Goal: Navigation & Orientation: Find specific page/section

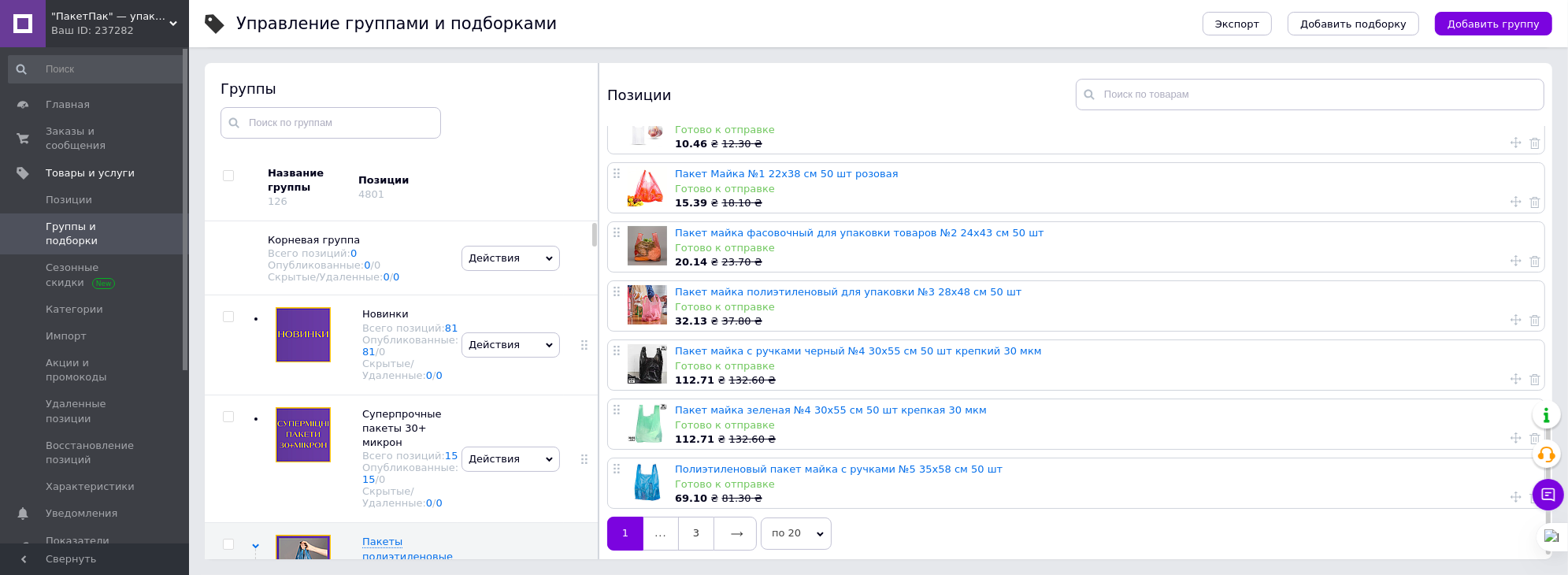
scroll to position [798, 0]
click at [694, 533] on link "3" at bounding box center [695, 531] width 35 height 33
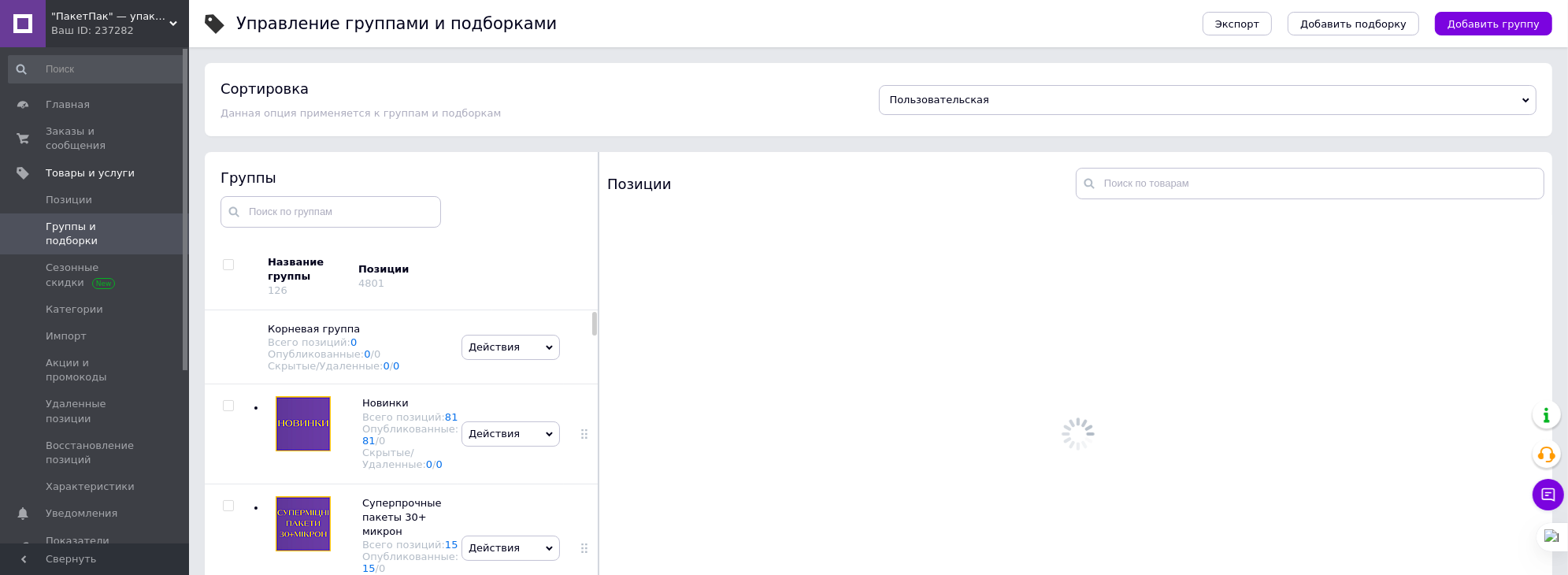
scroll to position [0, 0]
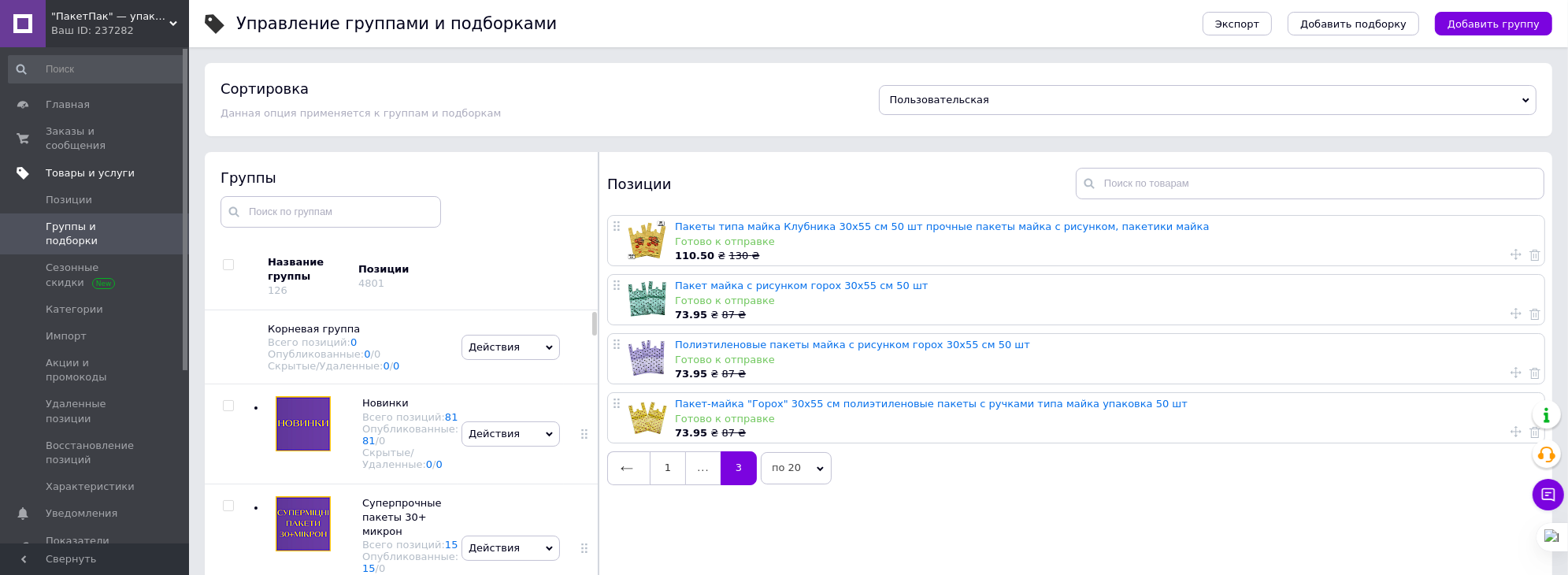
click at [85, 166] on span "Товары и услуги" at bounding box center [90, 172] width 89 height 14
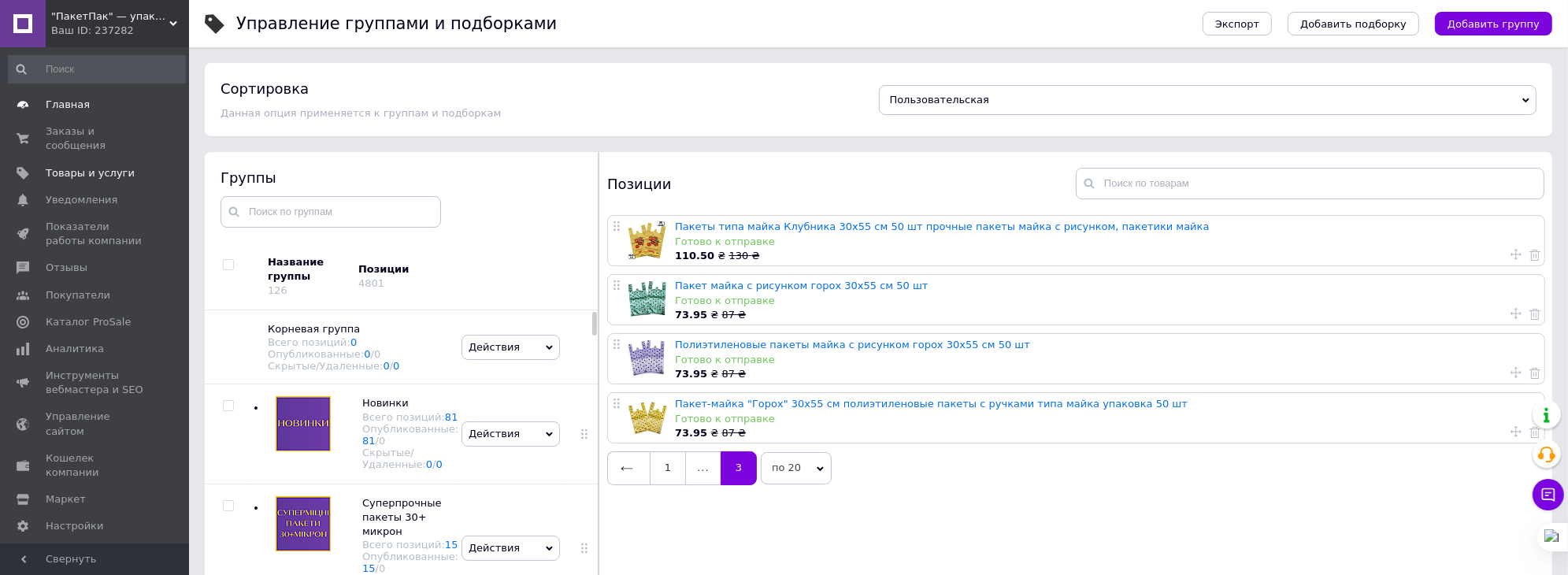
click at [57, 106] on span "Главная" at bounding box center [68, 104] width 44 height 14
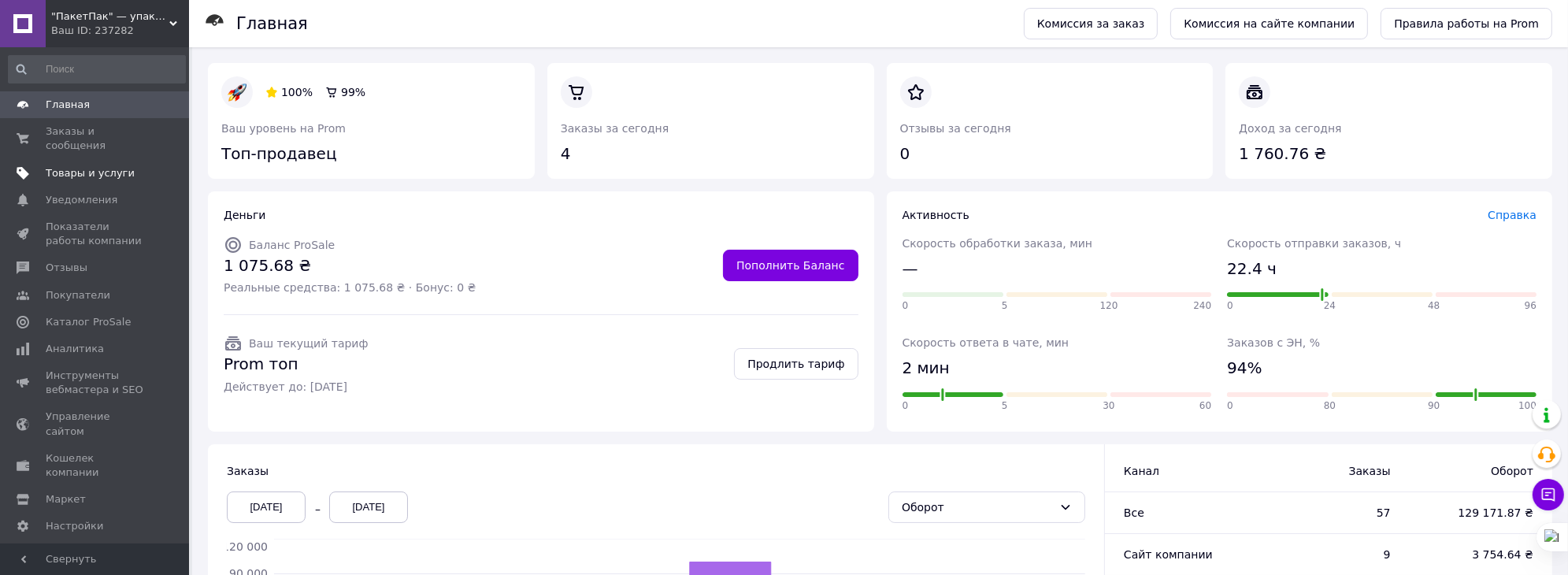
click at [74, 166] on span "Товары и услуги" at bounding box center [90, 172] width 89 height 14
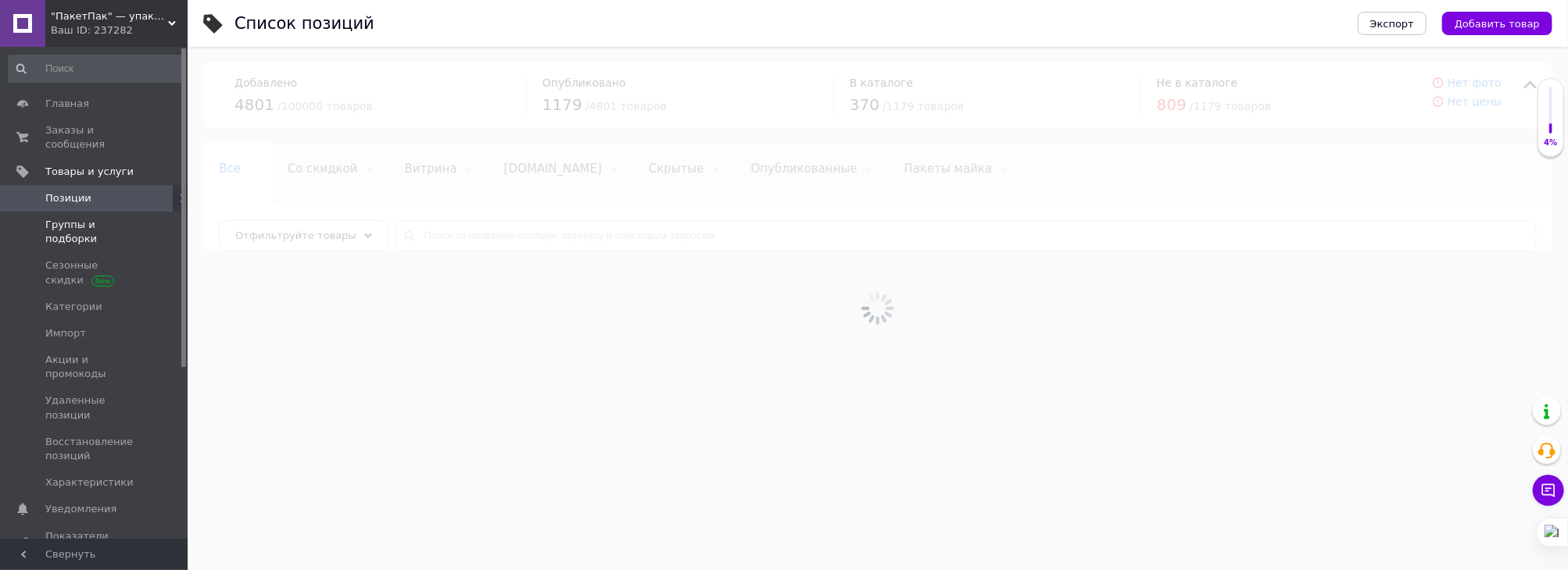
click at [65, 218] on span "Группы и подборки" at bounding box center [95, 232] width 99 height 28
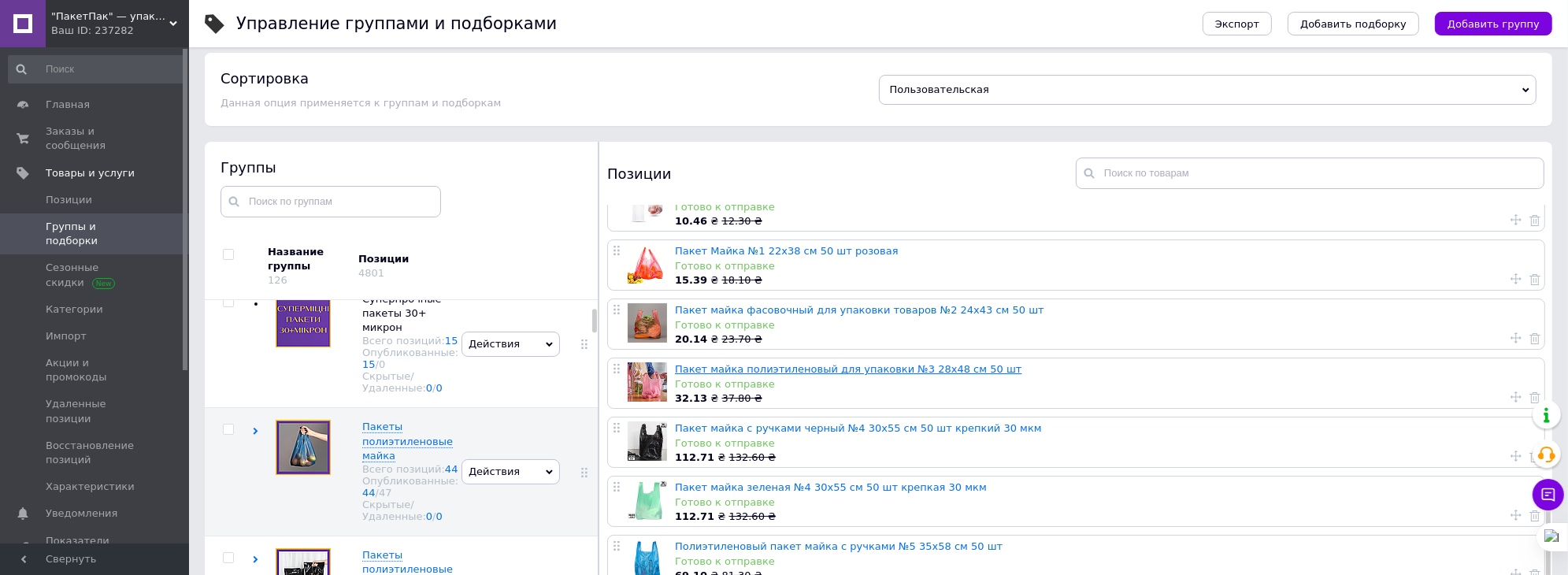
scroll to position [89, 0]
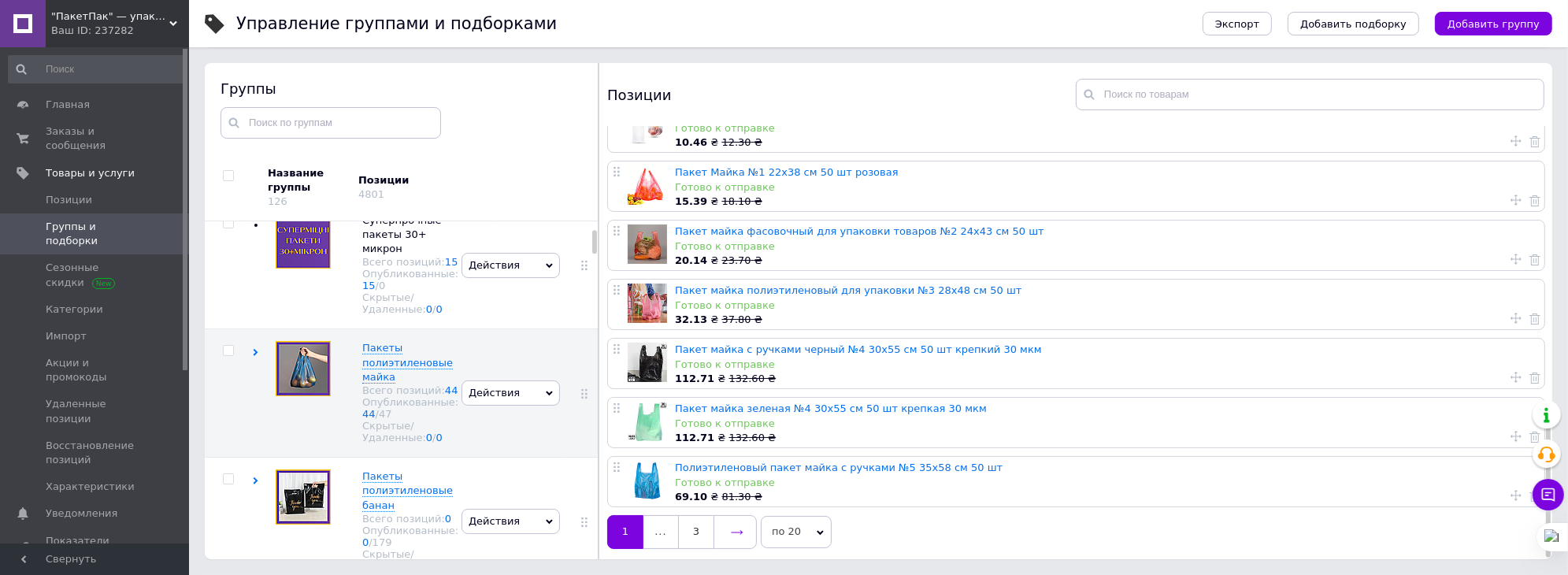
click at [731, 527] on icon at bounding box center [736, 532] width 12 height 12
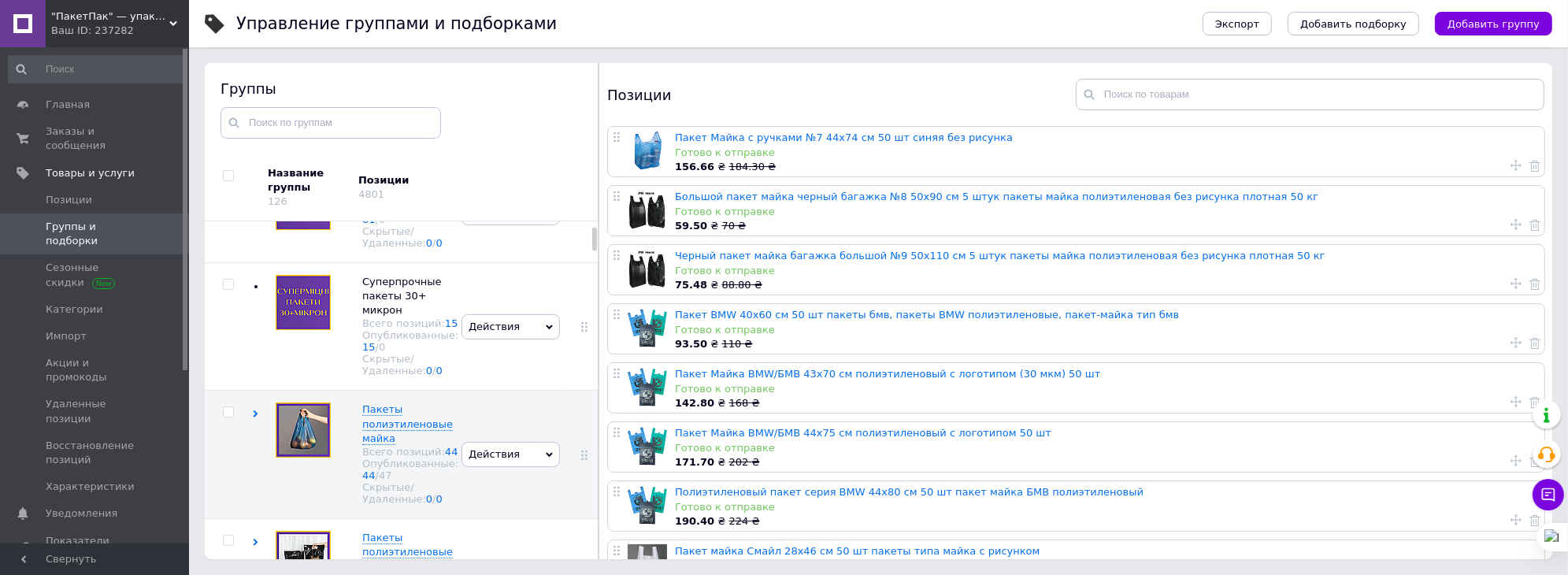
scroll to position [115, 0]
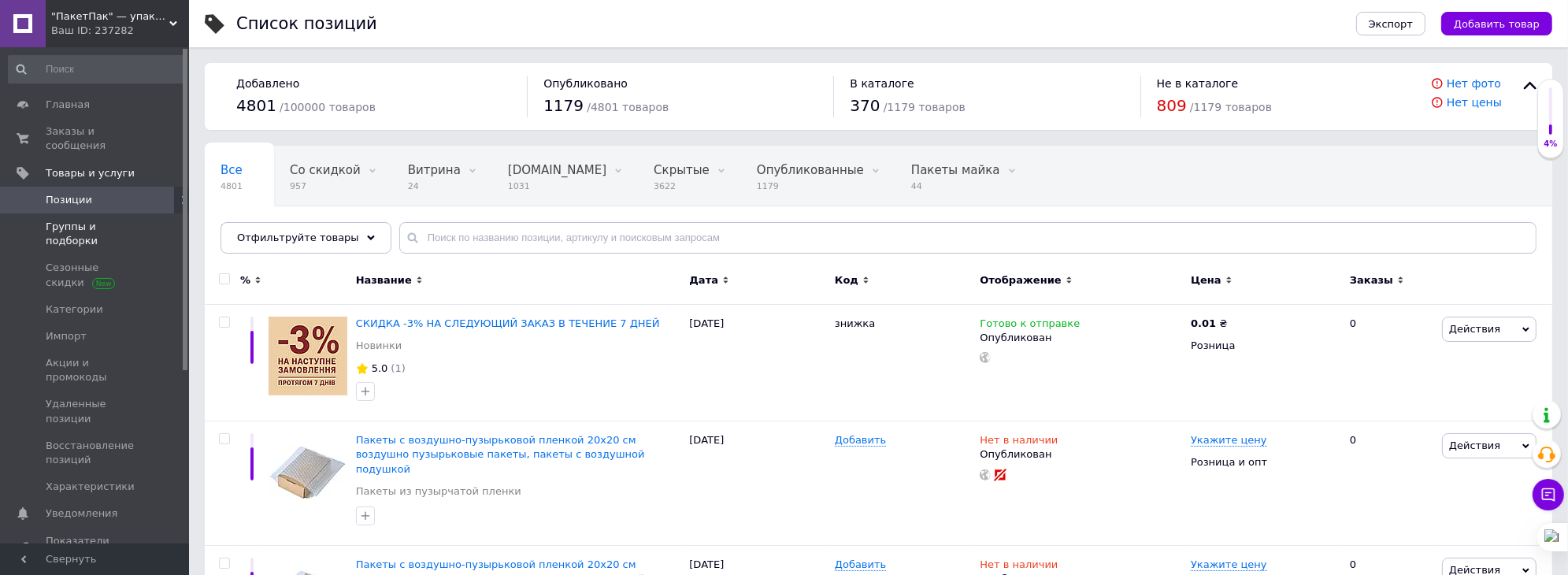
click at [91, 220] on span "Группы и подборки" at bounding box center [96, 234] width 100 height 29
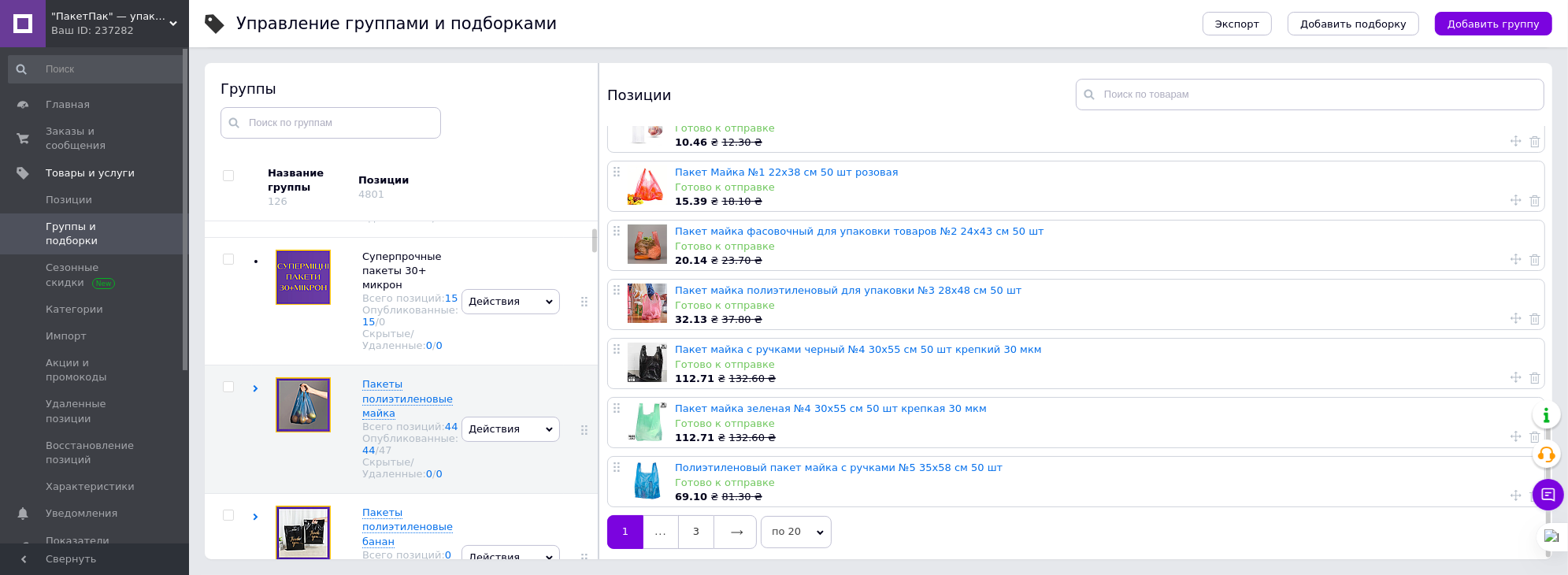
scroll to position [798, 0]
click at [744, 524] on link at bounding box center [735, 531] width 44 height 33
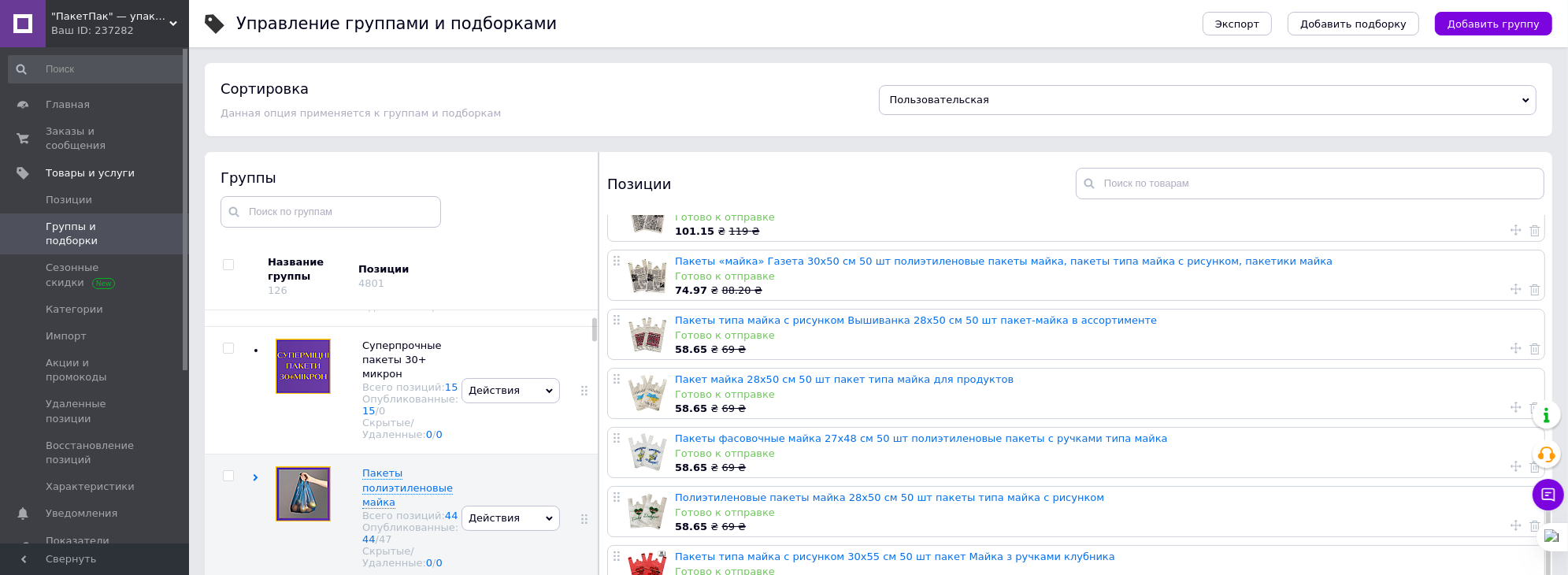
scroll to position [79, 0]
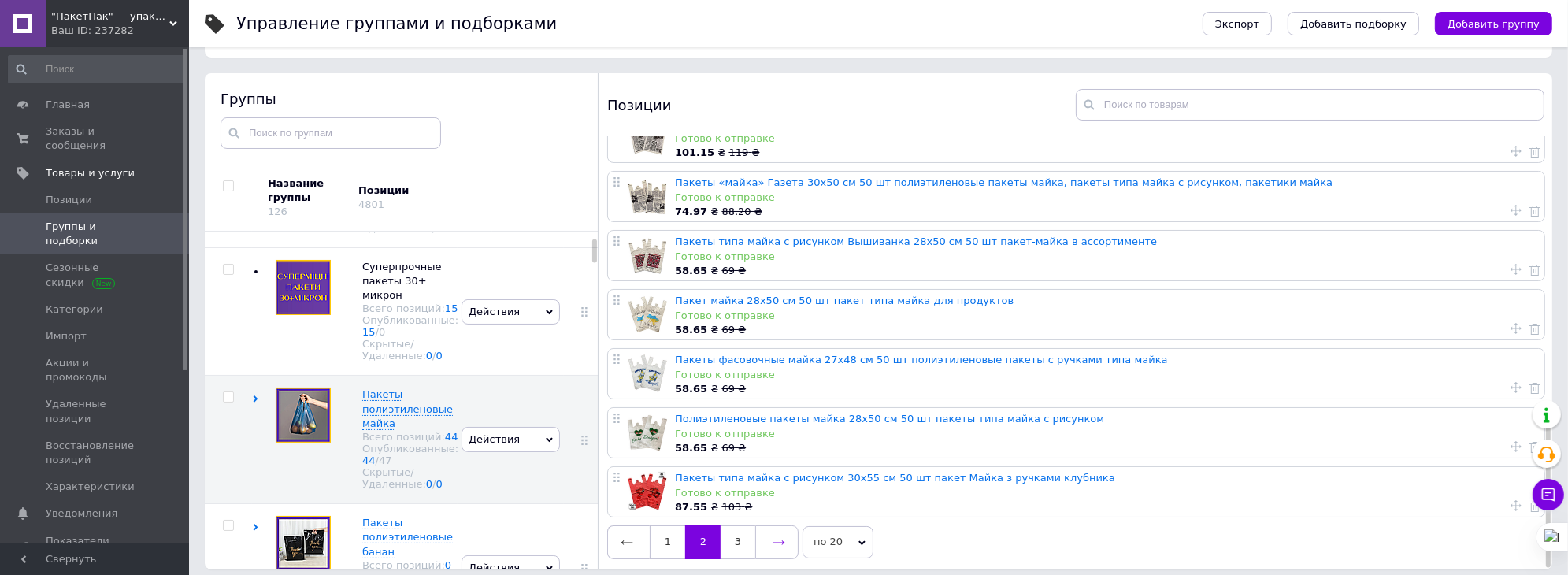
click at [778, 543] on icon at bounding box center [778, 542] width 12 height 12
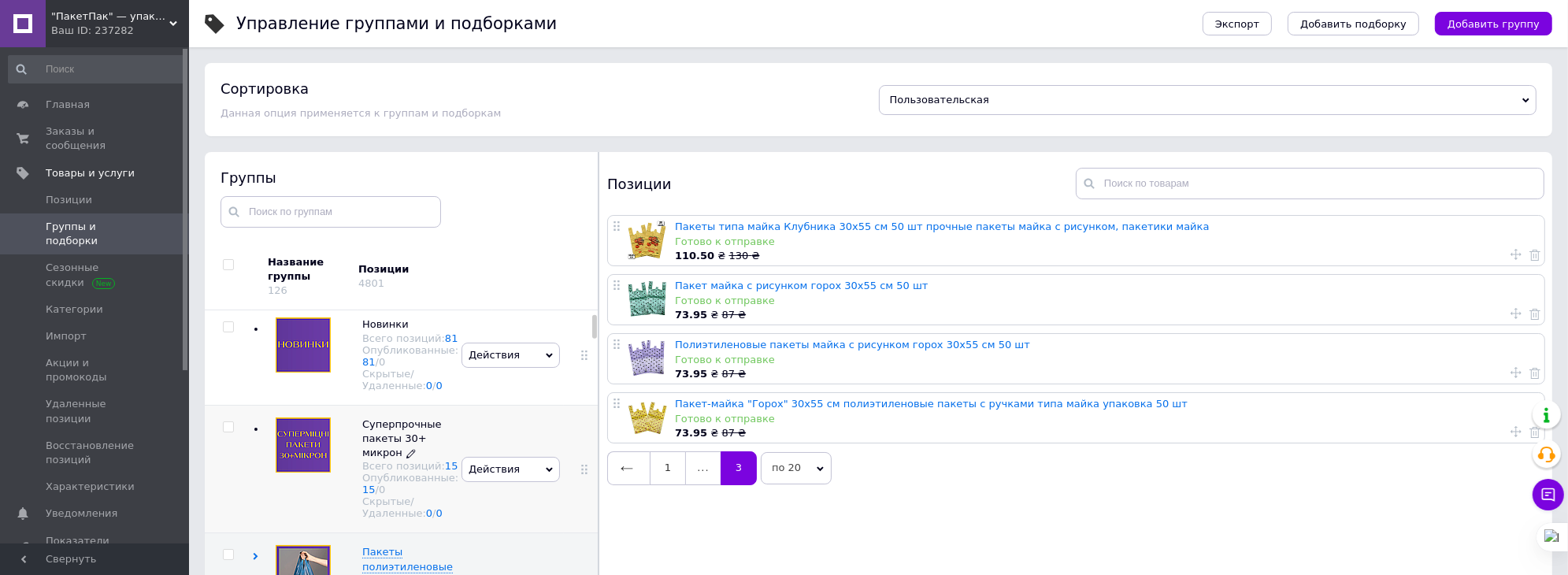
drag, startPoint x: 397, startPoint y: 453, endPoint x: 382, endPoint y: 452, distance: 15.0
click at [382, 452] on span "Суперпрочные пакеты 30+ микрон" at bounding box center [401, 438] width 80 height 40
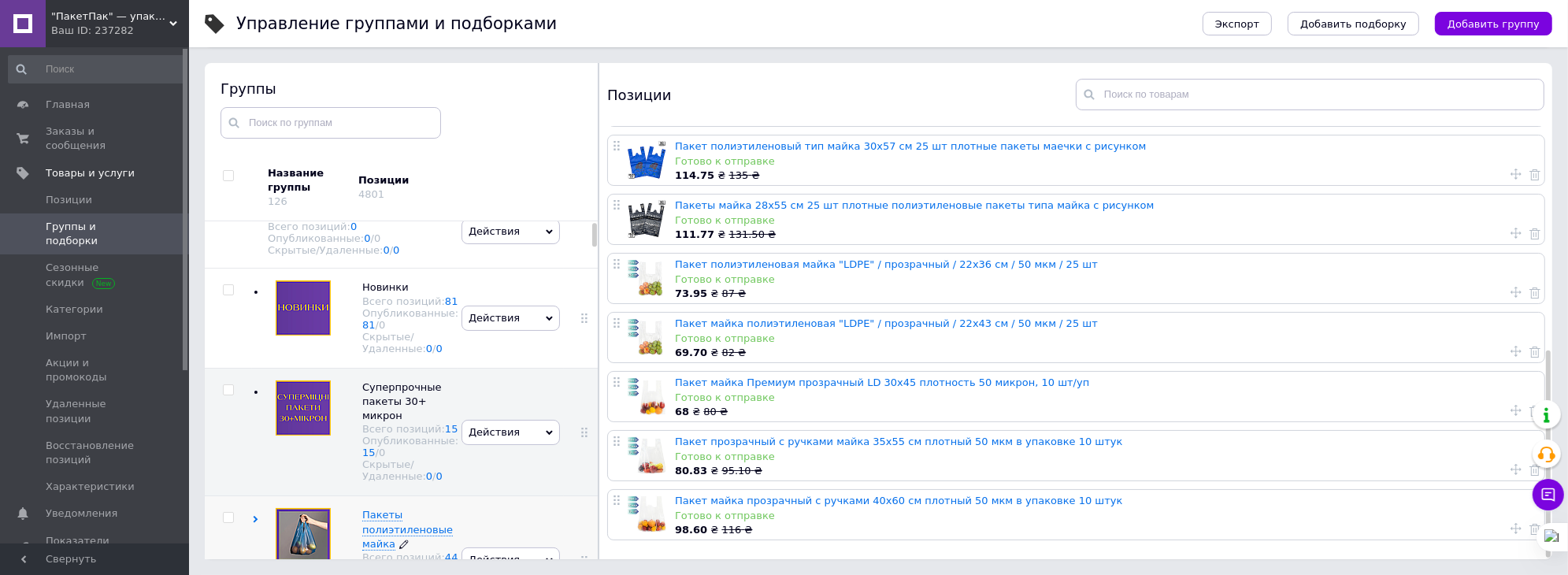
scroll to position [0, 0]
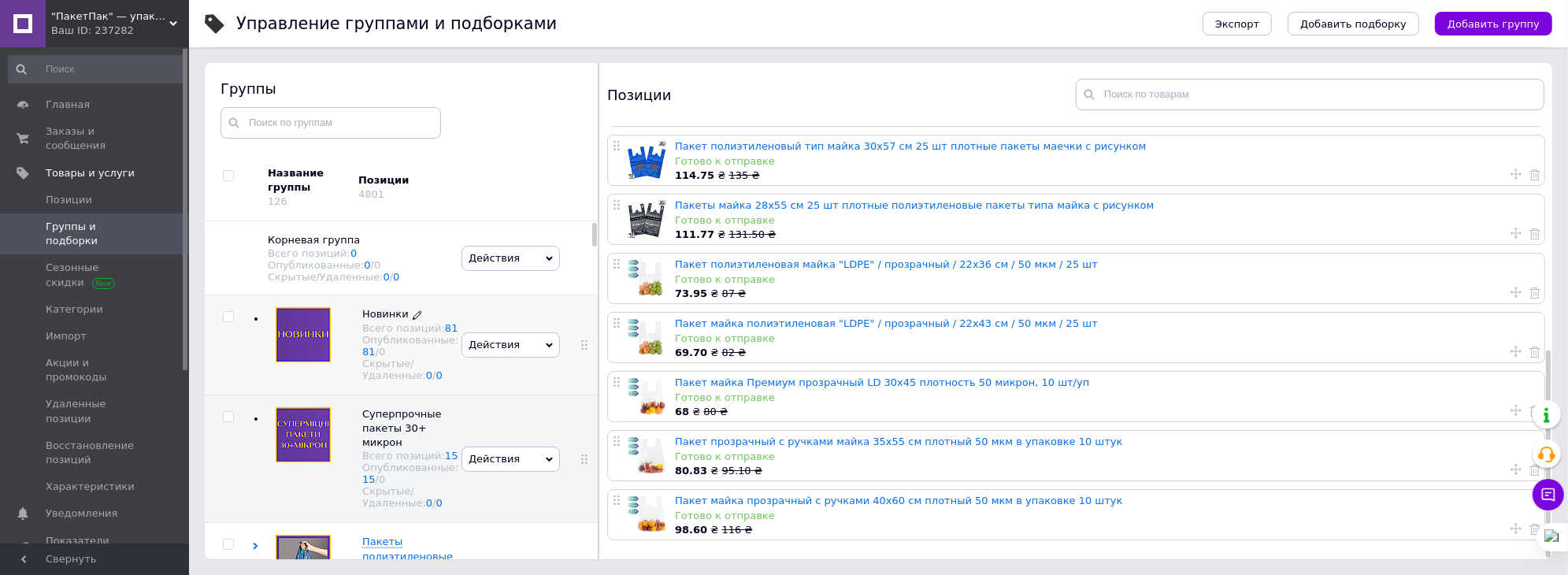
click at [391, 320] on span "Новинки" at bounding box center [385, 314] width 47 height 12
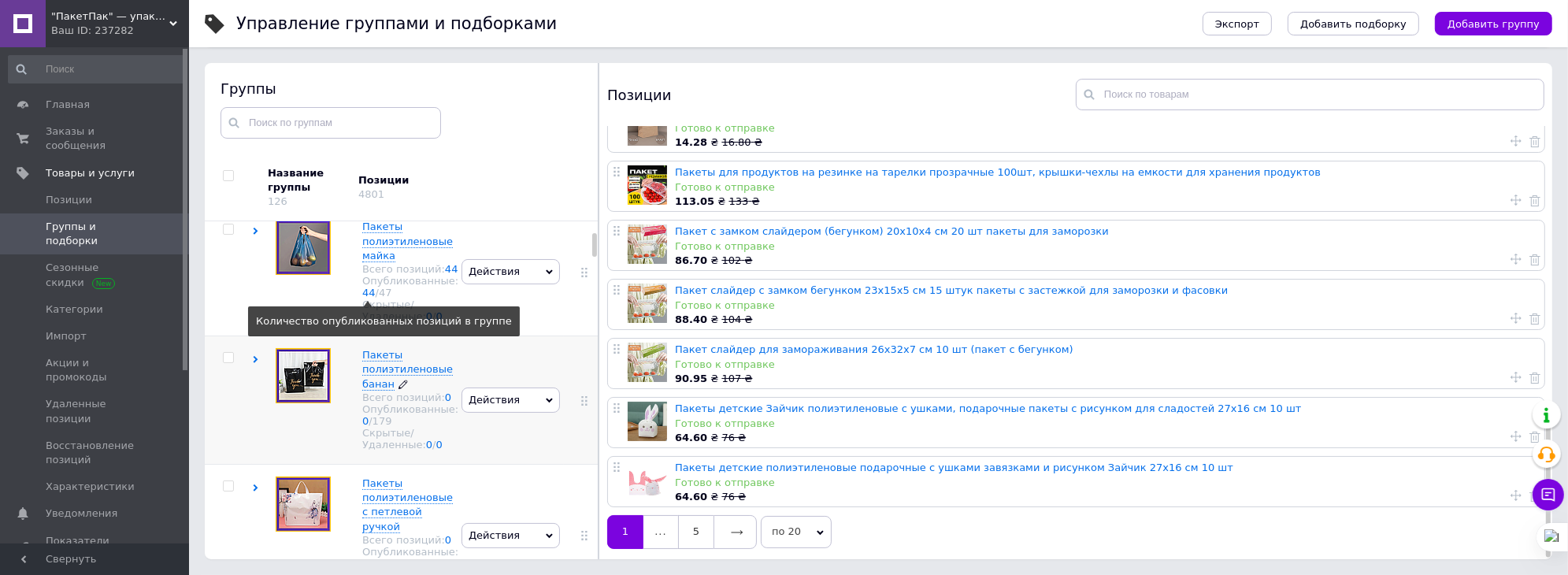
scroll to position [237, 0]
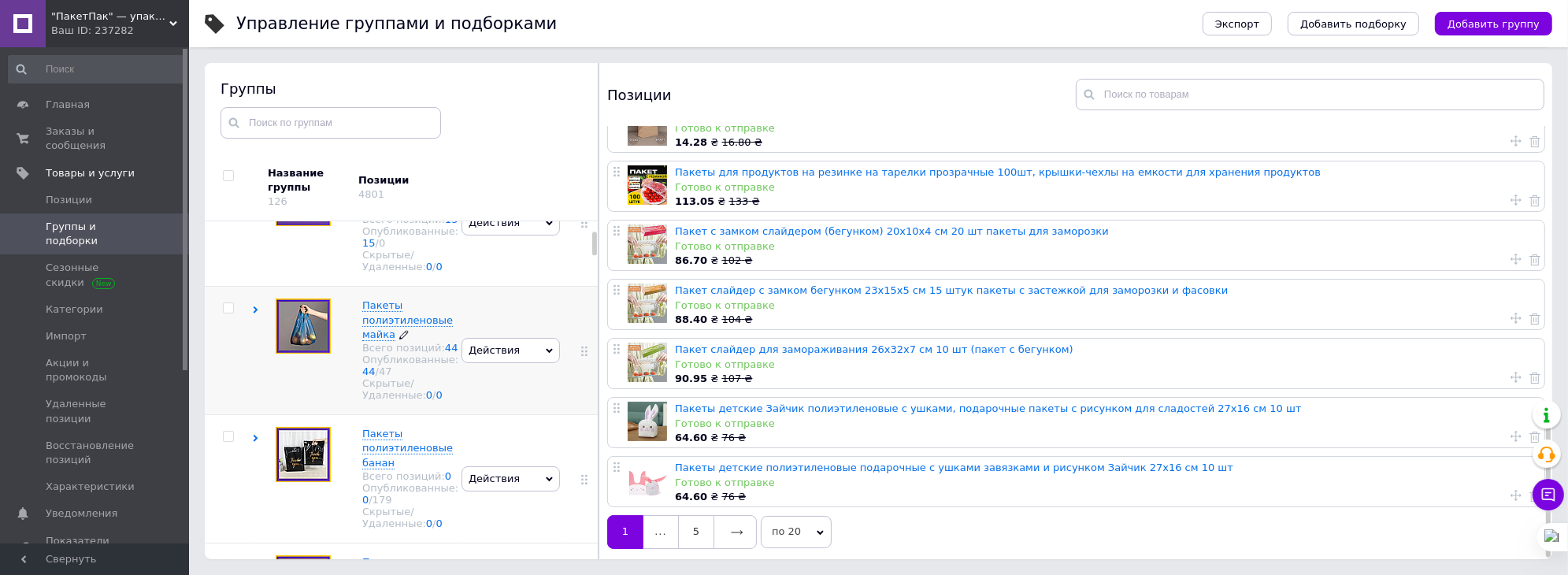
click at [369, 339] on span "Пакеты полиэтиленовые майка" at bounding box center [407, 319] width 90 height 40
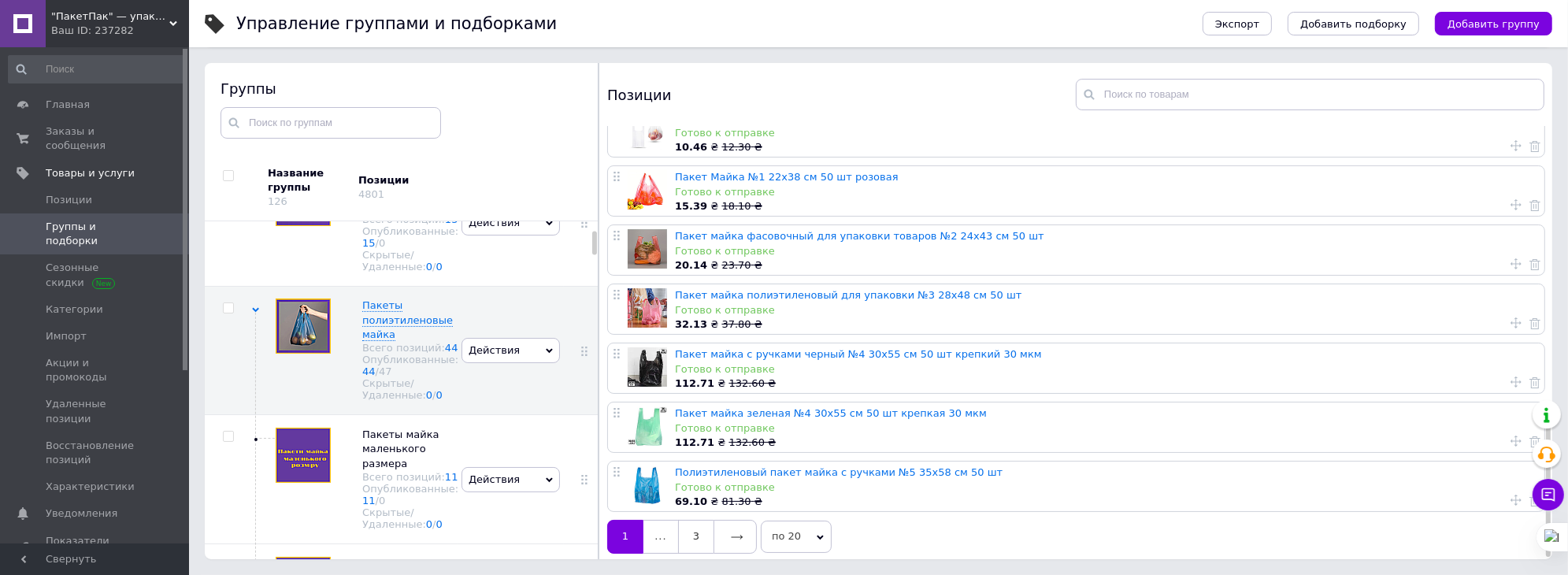
scroll to position [798, 0]
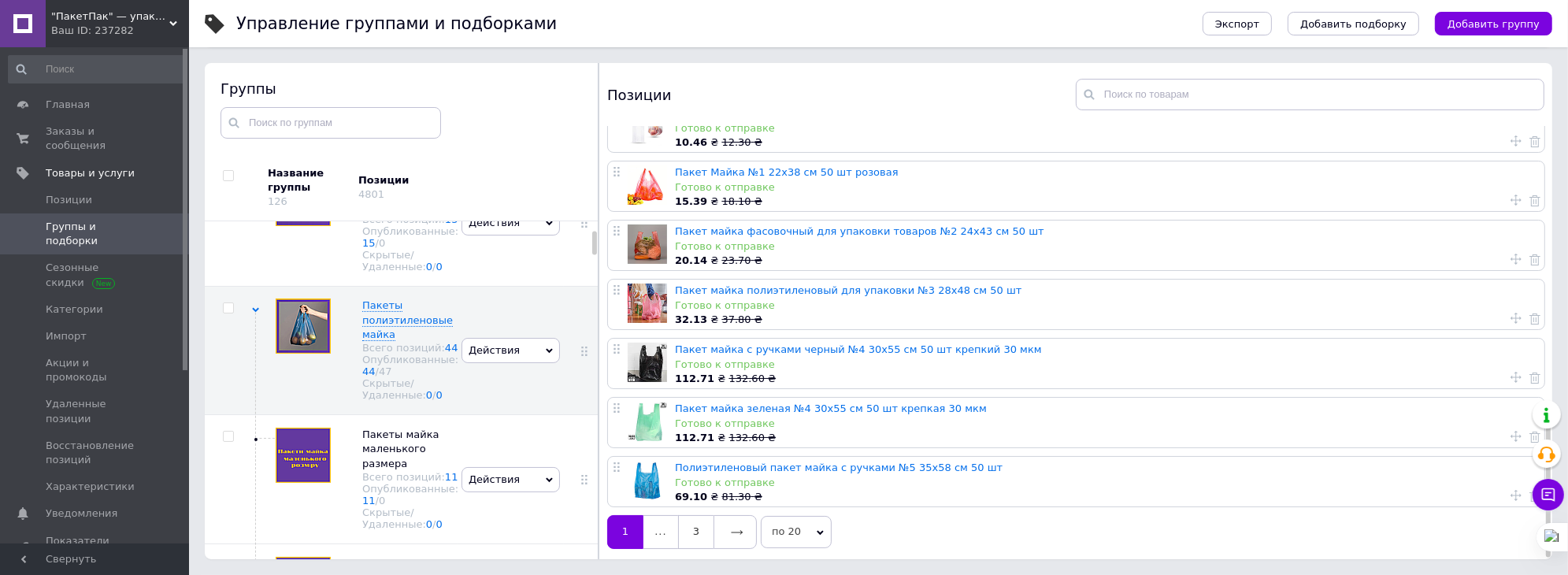
click at [817, 530] on icon at bounding box center [820, 532] width 7 height 5
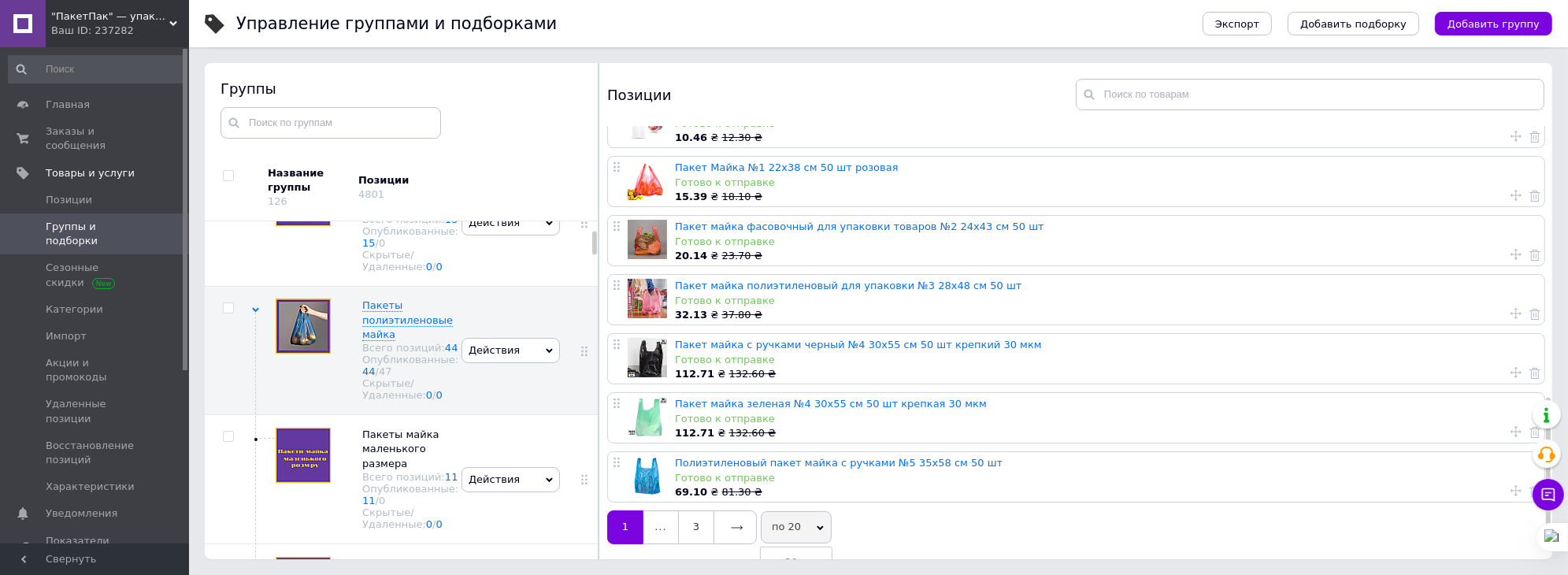
scroll to position [859, 0]
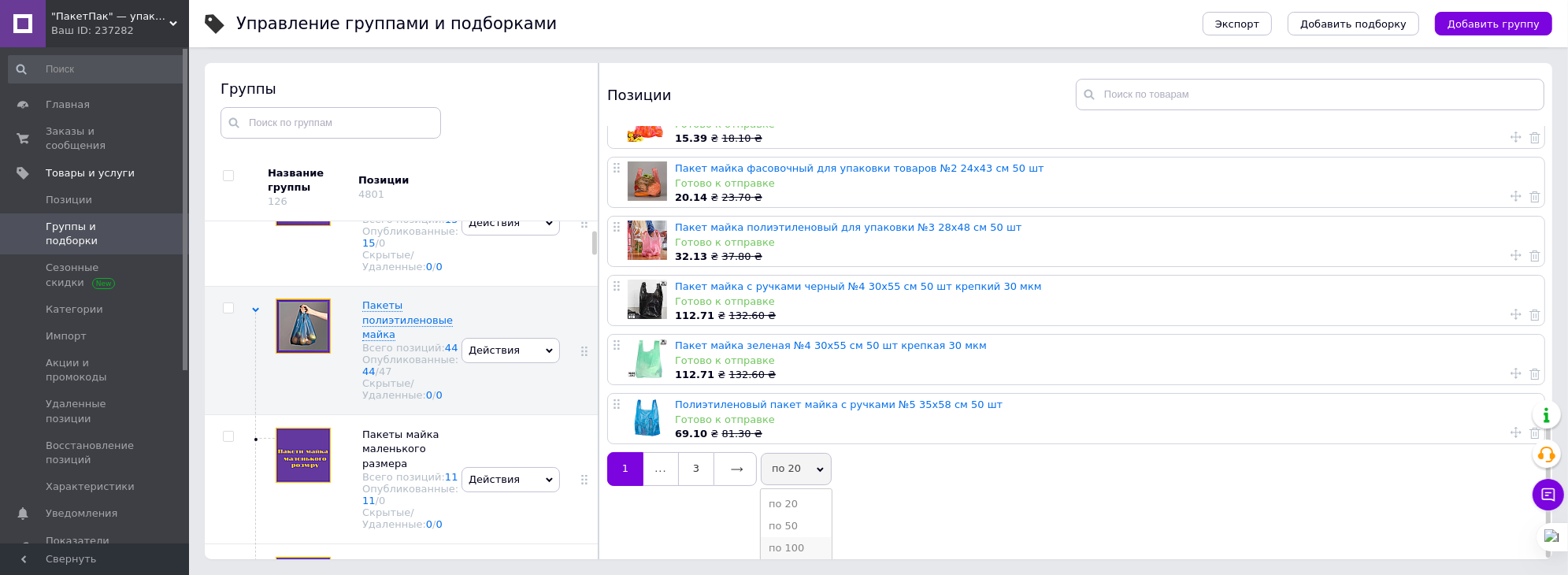
click at [795, 542] on li "по 100" at bounding box center [796, 548] width 71 height 22
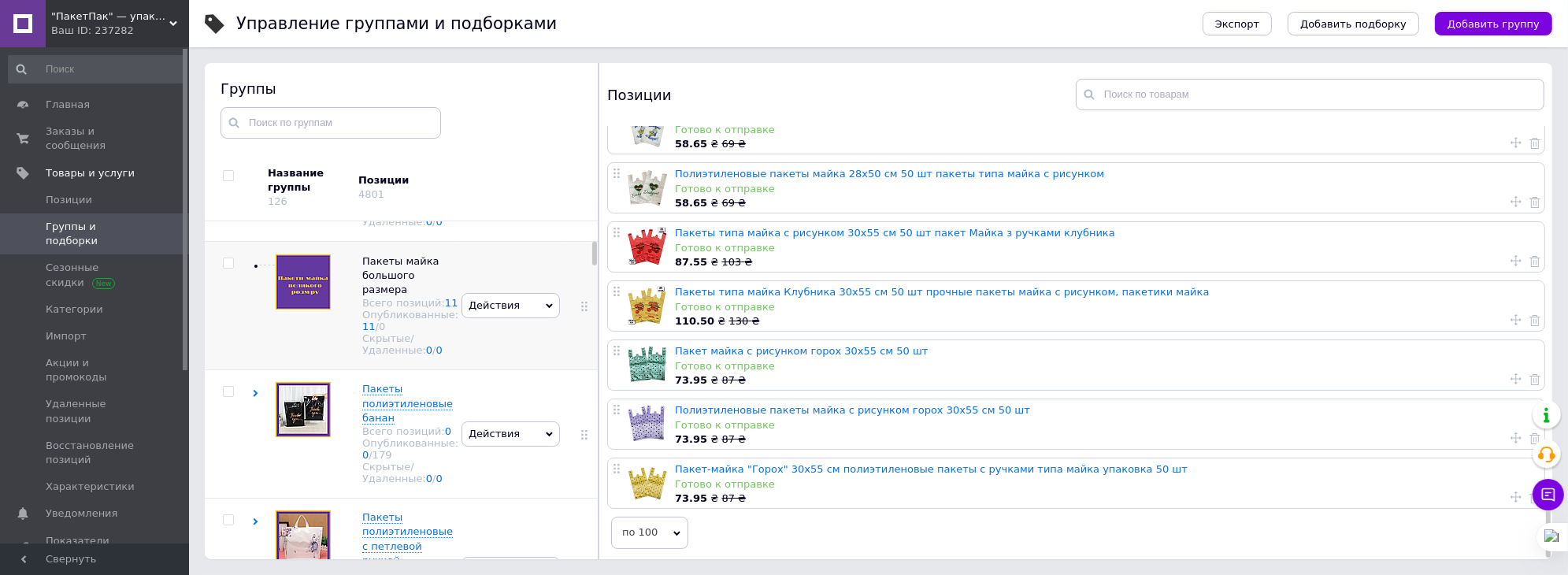
scroll to position [709, 0]
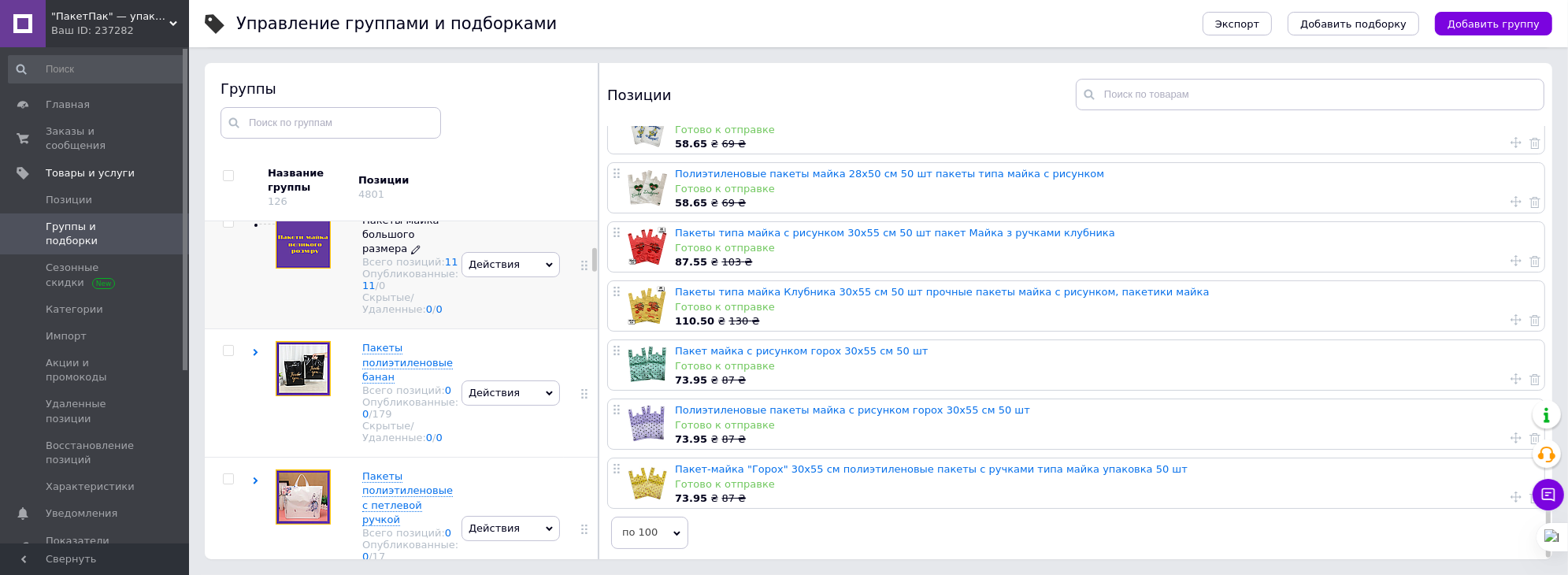
drag, startPoint x: 397, startPoint y: 341, endPoint x: 381, endPoint y: 341, distance: 16.0
drag, startPoint x: 383, startPoint y: 347, endPoint x: 389, endPoint y: 360, distance: 14.3
click at [389, 255] on span "Пакеты майка большого размера" at bounding box center [401, 234] width 77 height 40
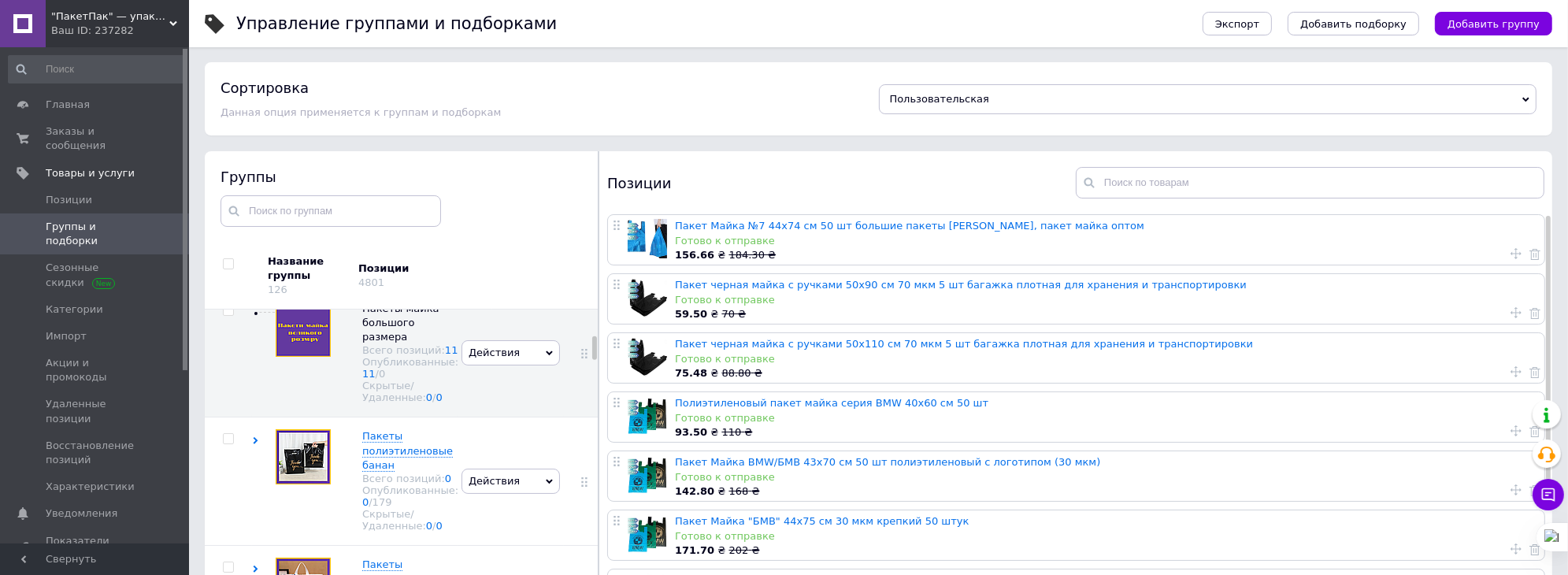
scroll to position [0, 0]
